Goal: Task Accomplishment & Management: Complete application form

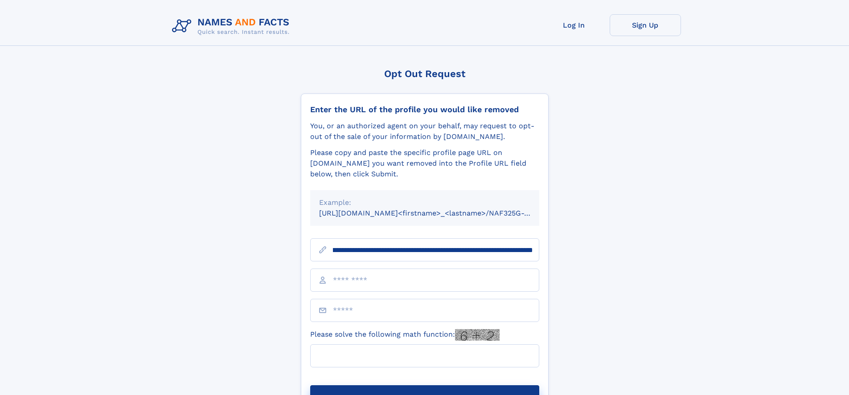
scroll to position [0, 116]
type input "**********"
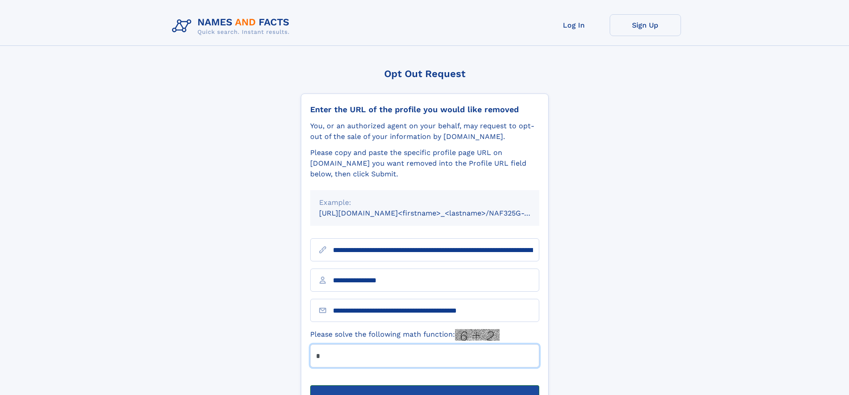
type input "*"
click at [424, 385] on button "Submit Opt Out Request" at bounding box center [424, 399] width 229 height 29
